Goal: Use online tool/utility: Utilize a website feature to perform a specific function

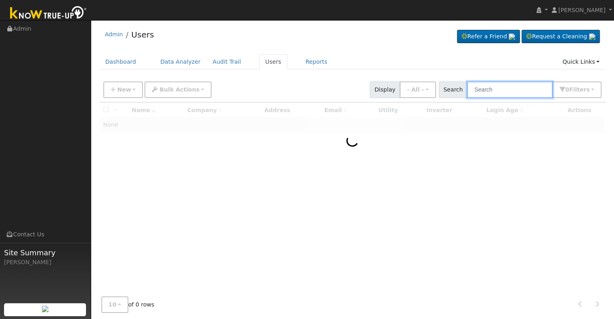
click at [488, 91] on input "text" at bounding box center [510, 90] width 86 height 17
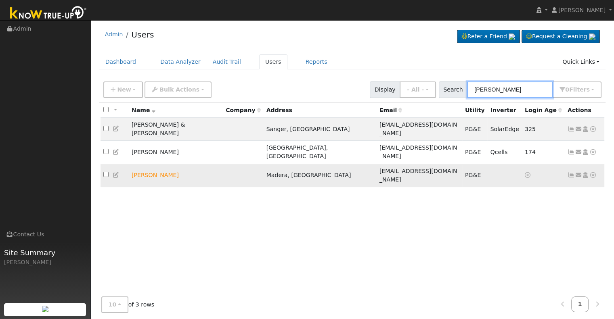
type input "rosa rodri"
click at [594, 172] on icon at bounding box center [592, 175] width 7 height 6
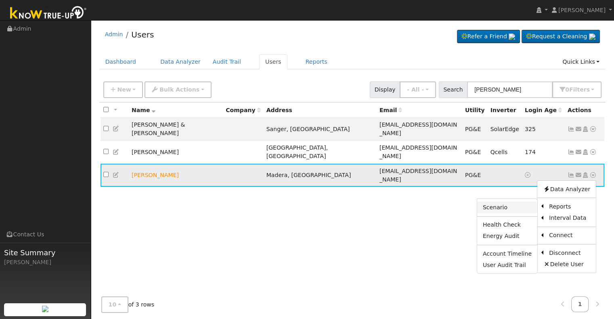
click at [504, 202] on link "Scenario" at bounding box center [507, 207] width 60 height 11
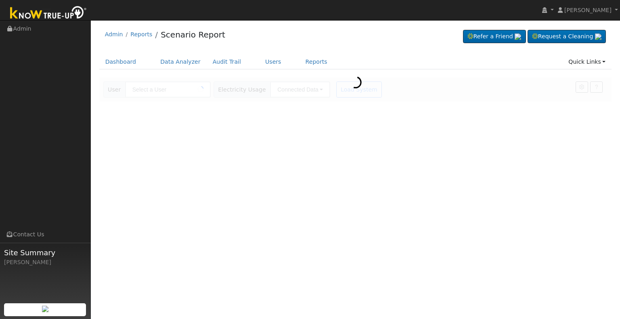
type input "[PERSON_NAME]"
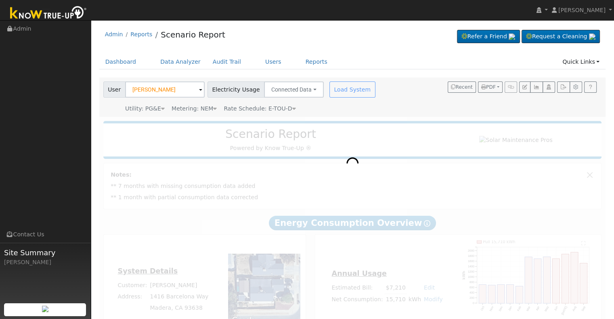
scroll to position [36, 0]
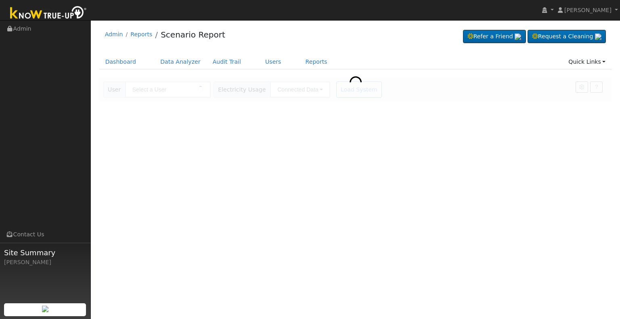
type input "[PERSON_NAME]"
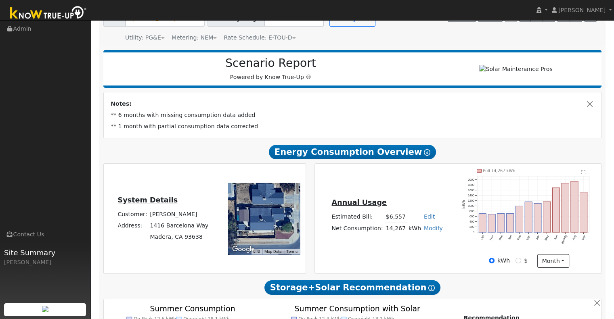
scroll to position [71, 0]
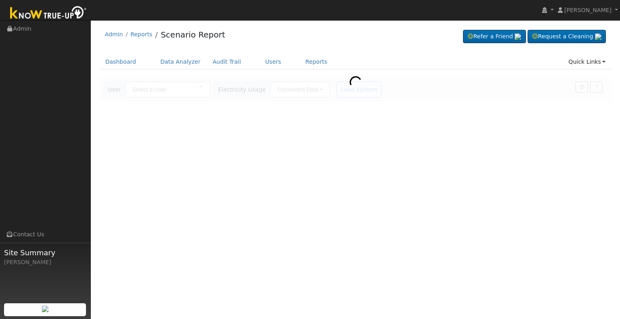
type input "[PERSON_NAME]"
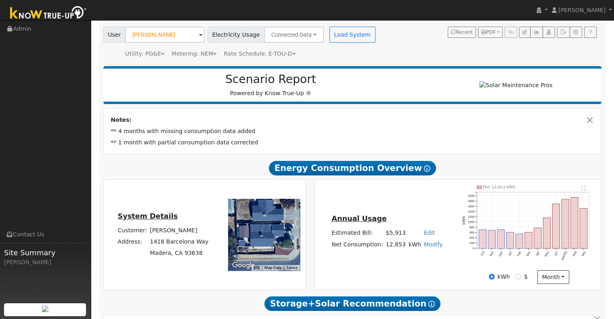
scroll to position [40, 0]
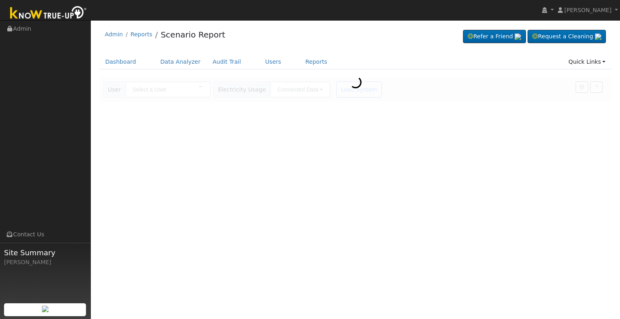
type input "[PERSON_NAME]"
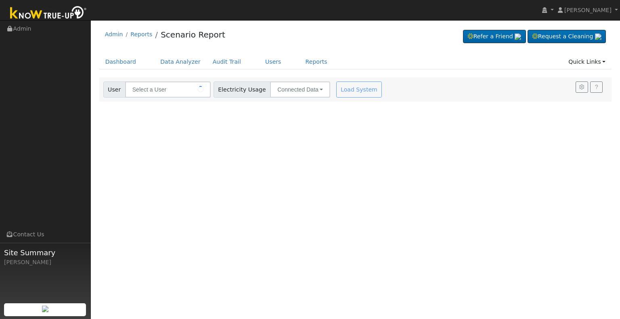
type input "[PERSON_NAME]"
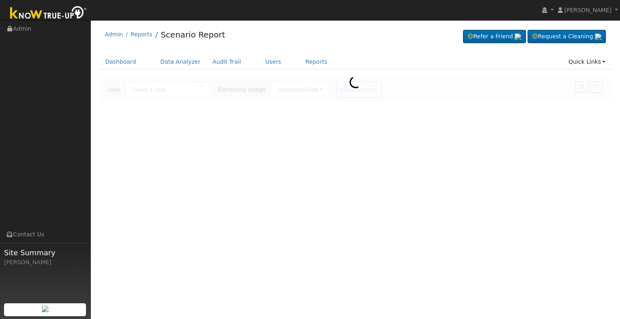
type input "[PERSON_NAME]"
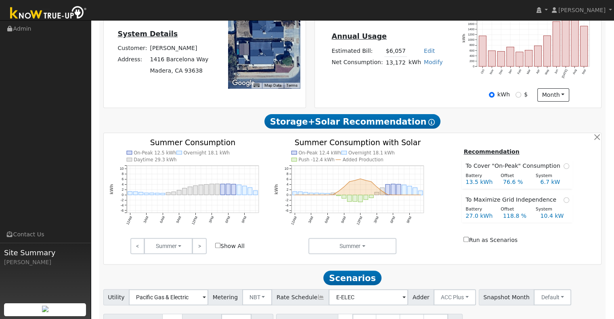
scroll to position [234, 0]
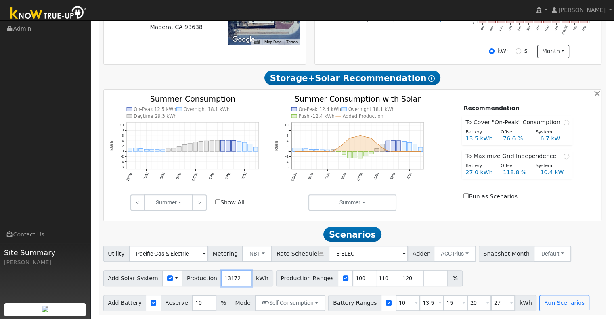
drag, startPoint x: 231, startPoint y: 277, endPoint x: 200, endPoint y: 274, distance: 31.2
click at [200, 274] on div "Add Solar System Use CSV Data Production 13172 kWh" at bounding box center [188, 278] width 170 height 16
type input "18664"
click at [396, 302] on input "10" at bounding box center [408, 303] width 24 height 16
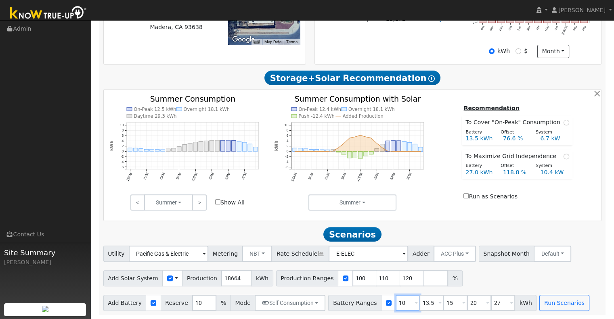
type input "13.5"
type input "15"
type input "20"
type input "27"
click at [396, 302] on input "13.5" at bounding box center [408, 303] width 24 height 16
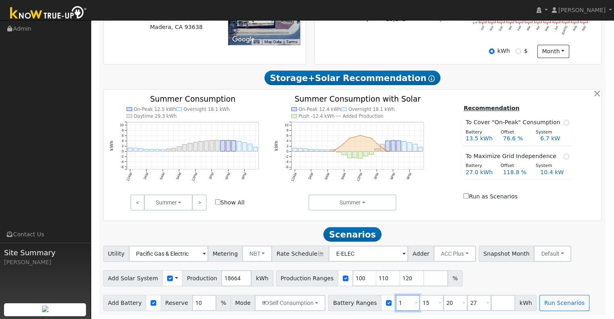
type input "15"
type input "20"
type input "27"
type input "20"
type input "27"
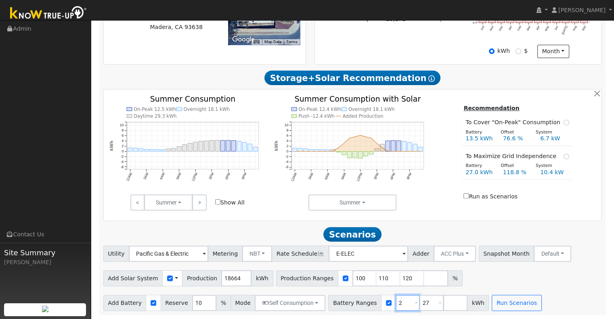
type input "27"
type input "2"
type input "40.5"
click at [376, 279] on input "110" at bounding box center [388, 278] width 24 height 16
type input "120"
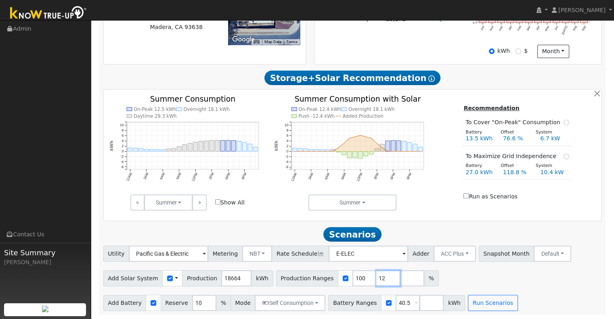
type input "1"
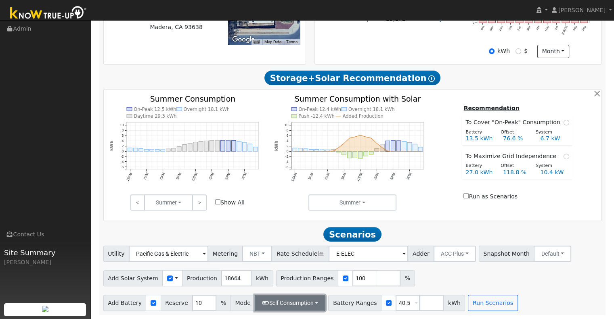
click at [309, 301] on button "Self Consumption" at bounding box center [290, 303] width 71 height 16
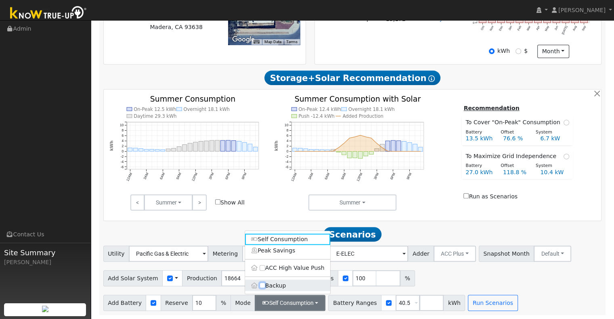
click at [260, 284] on input "Backup" at bounding box center [263, 286] width 6 height 6
checkbox input "true"
type input "20"
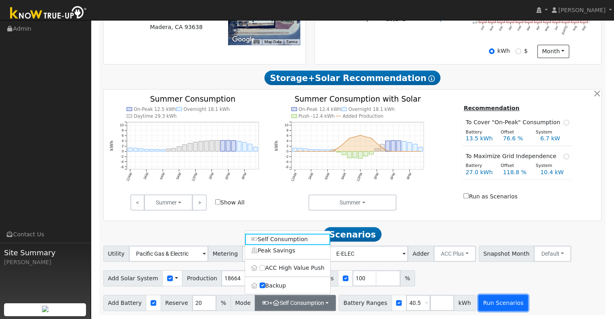
click at [489, 302] on button "Run Scenarios" at bounding box center [503, 303] width 50 height 16
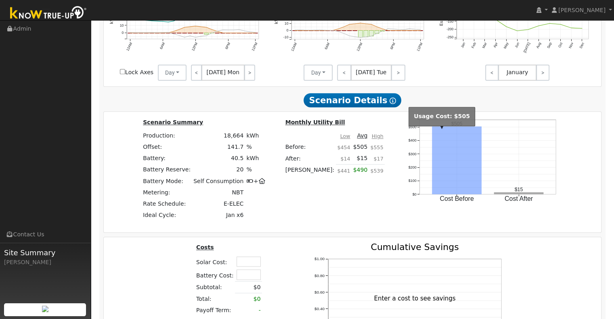
scroll to position [655, 0]
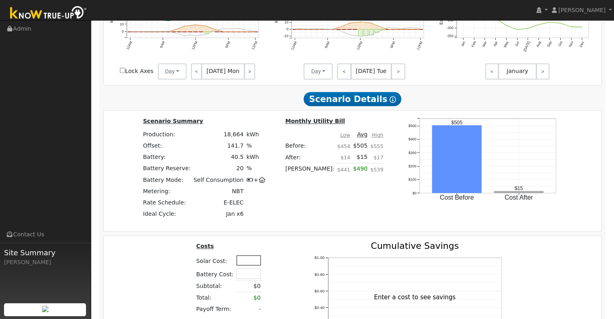
click at [245, 264] on input "text" at bounding box center [249, 261] width 24 height 10
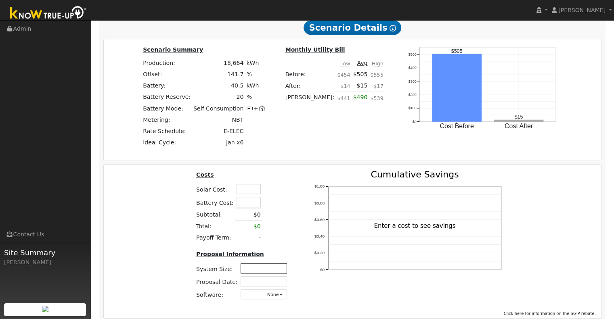
click at [263, 272] on input "text" at bounding box center [264, 269] width 46 height 10
type input "11.48"
click at [272, 286] on input "text" at bounding box center [264, 282] width 46 height 10
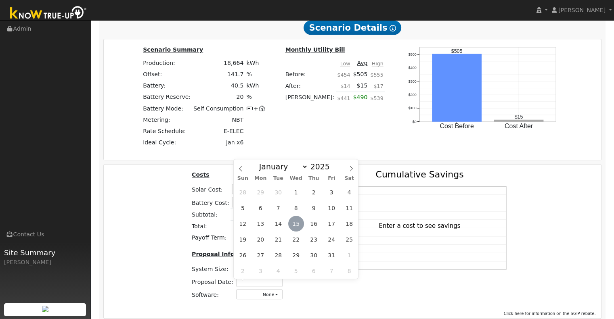
click at [293, 224] on span "15" at bounding box center [296, 224] width 16 height 16
type input "[DATE]"
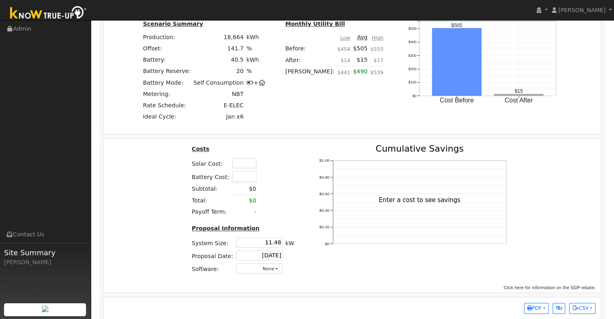
scroll to position [751, 0]
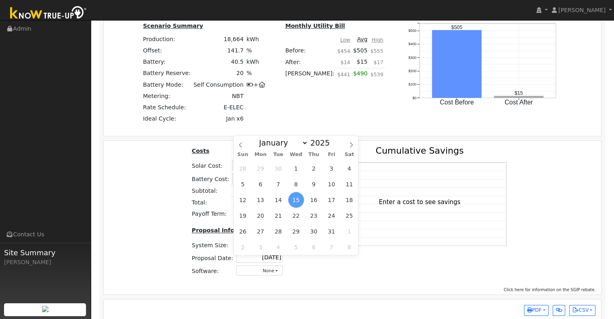
click at [148, 214] on div "Costs Solar Cost: Battery Cost: Subtotal: $0 Total: $0 Payoff Term: - Proposal …" at bounding box center [352, 215] width 503 height 136
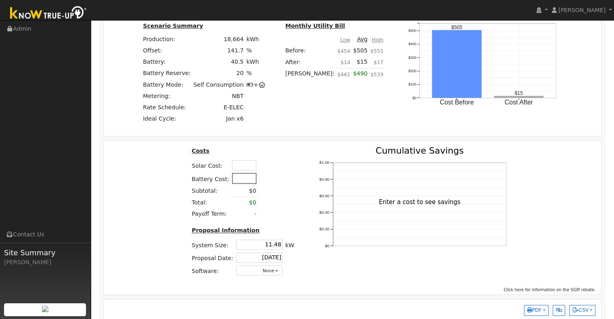
click at [240, 182] on input "text" at bounding box center [244, 178] width 24 height 10
type input "$40,000"
click at [239, 166] on input "text" at bounding box center [244, 165] width 24 height 10
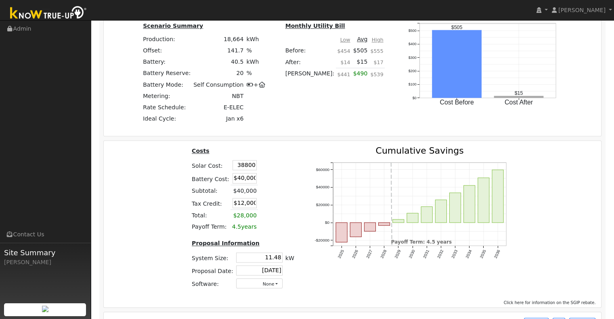
type input "$38,800"
type input "$23,640"
click at [267, 180] on td at bounding box center [267, 178] width 19 height 13
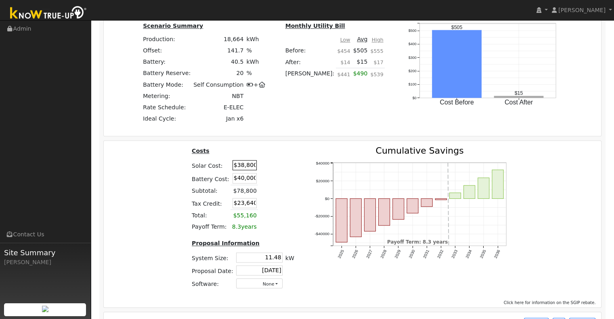
click at [245, 169] on input "$38,800" at bounding box center [245, 165] width 24 height 10
type input "$38,300"
type input "$23,490"
click at [265, 171] on td at bounding box center [267, 165] width 19 height 13
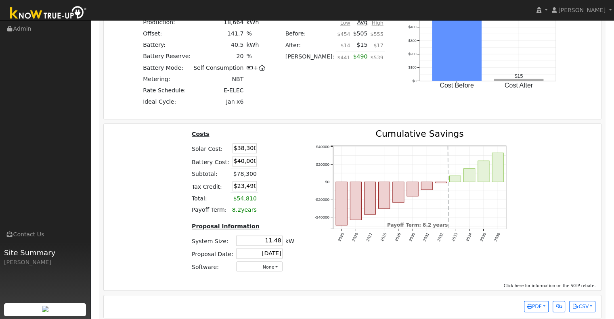
scroll to position [777, 0]
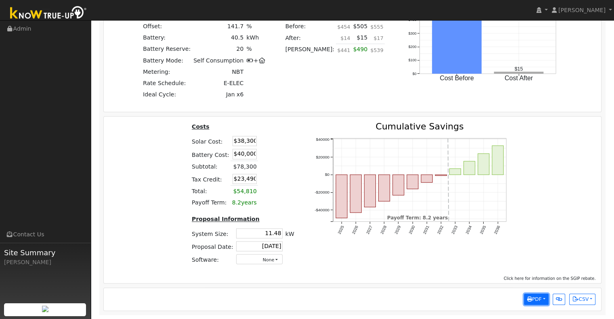
click at [543, 298] on button "PDF" at bounding box center [536, 299] width 25 height 11
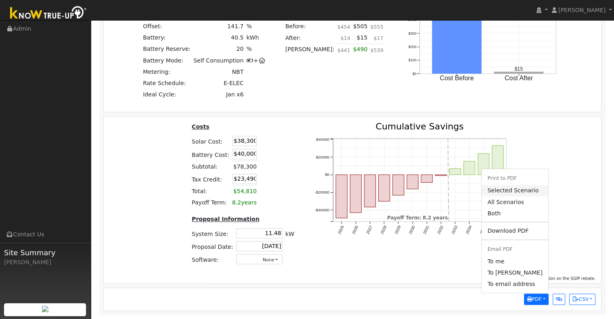
click at [527, 193] on link "Selected Scenario" at bounding box center [515, 190] width 66 height 11
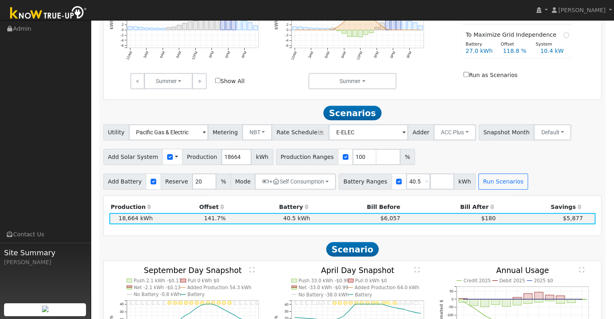
scroll to position [352, 0]
